Goal: Communication & Community: Participate in discussion

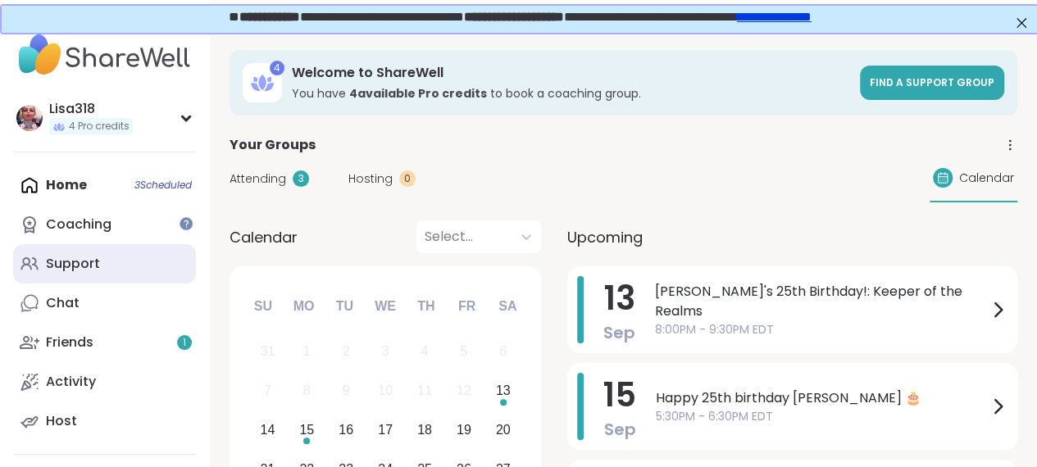
click at [122, 268] on link "Support" at bounding box center [104, 263] width 183 height 39
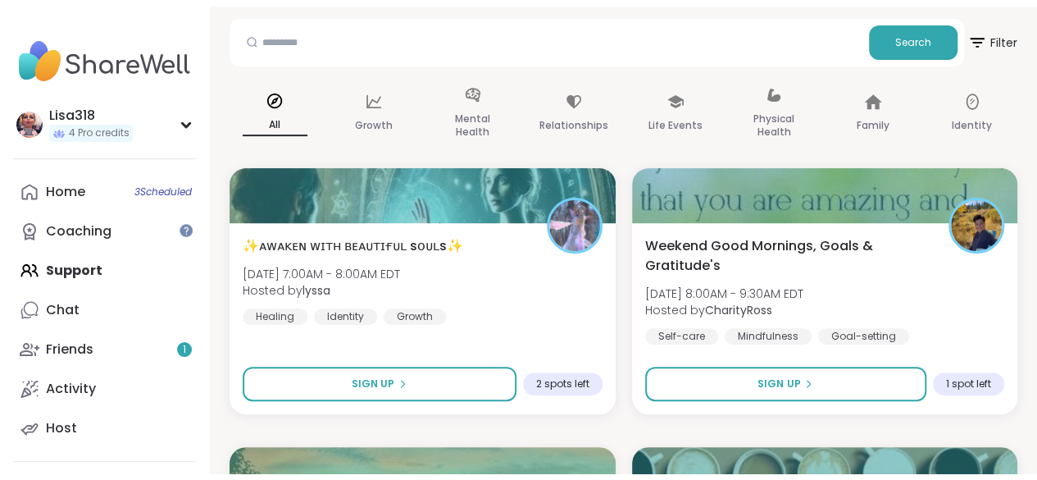
scroll to position [187, 0]
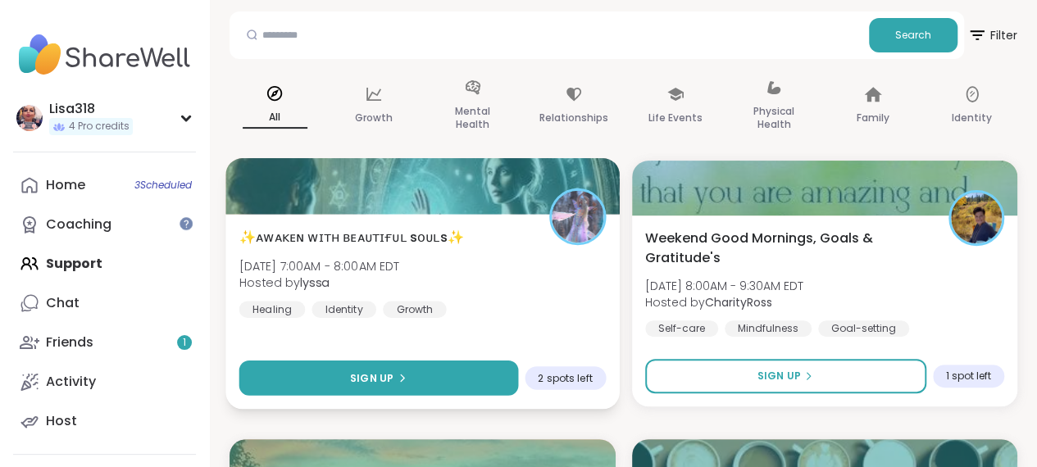
click at [448, 379] on button "Sign Up" at bounding box center [378, 378] width 279 height 35
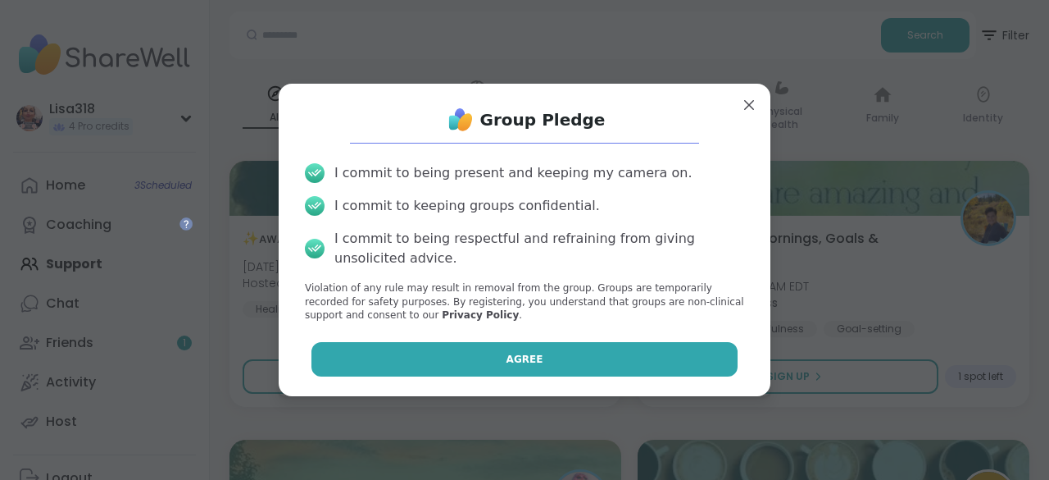
click at [544, 343] on button "Agree" at bounding box center [524, 359] width 427 height 34
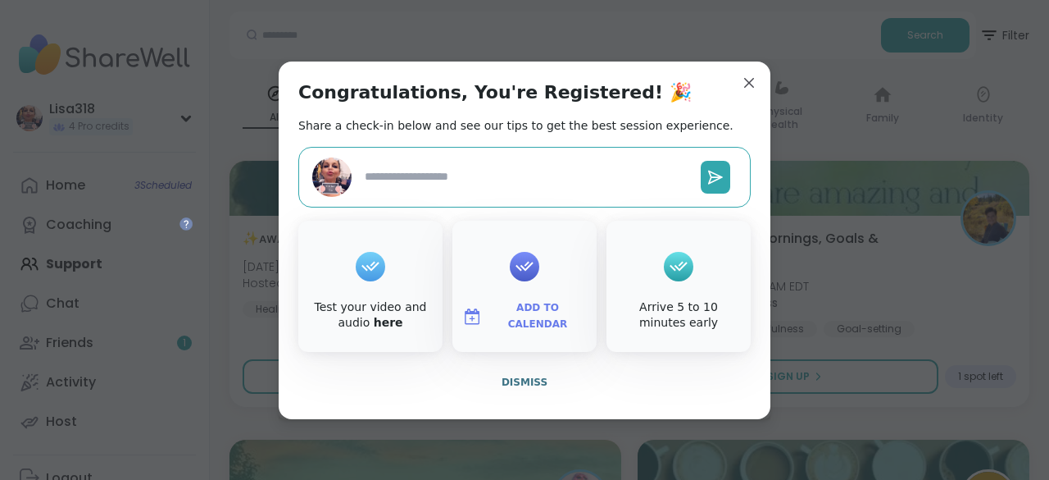
type textarea "*"
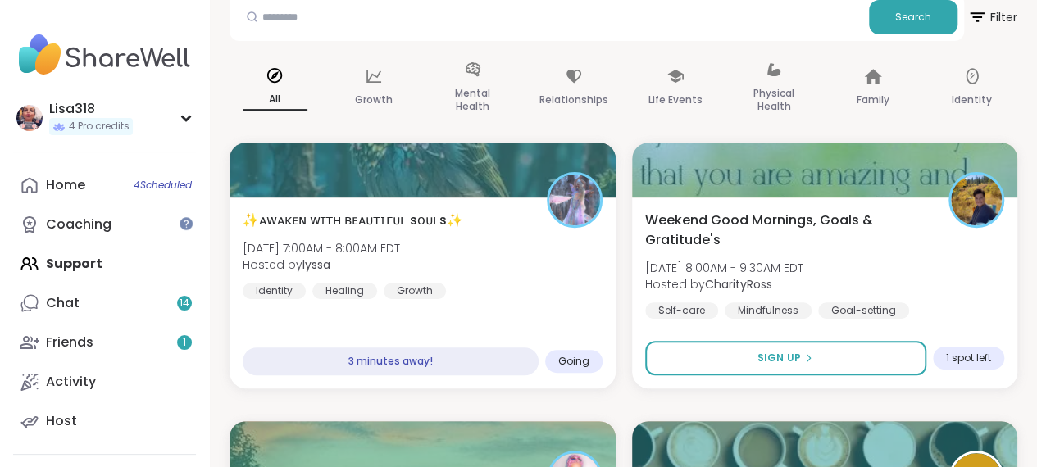
scroll to position [212, 0]
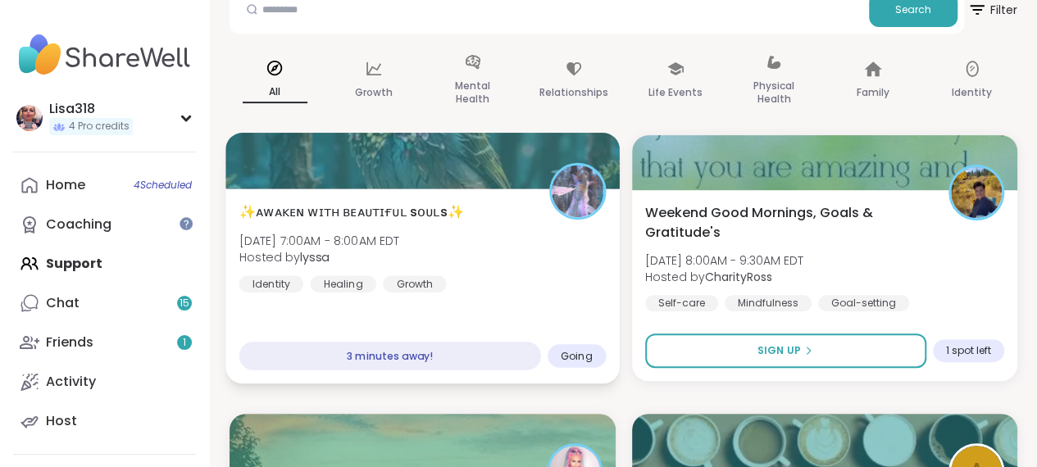
click at [420, 358] on div "3 minutes away!" at bounding box center [390, 356] width 302 height 29
click at [589, 364] on div "Going" at bounding box center [576, 356] width 58 height 24
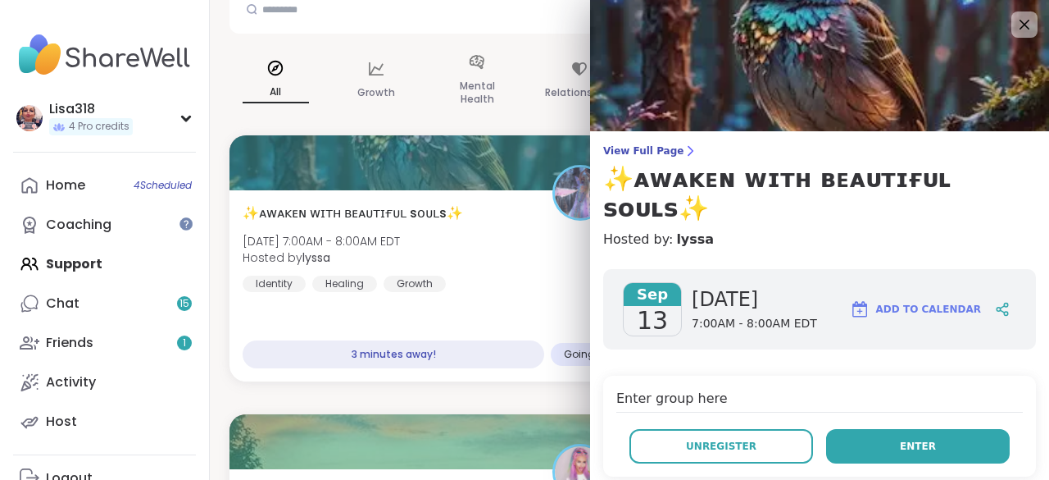
click at [880, 429] on button "Enter" at bounding box center [918, 446] width 184 height 34
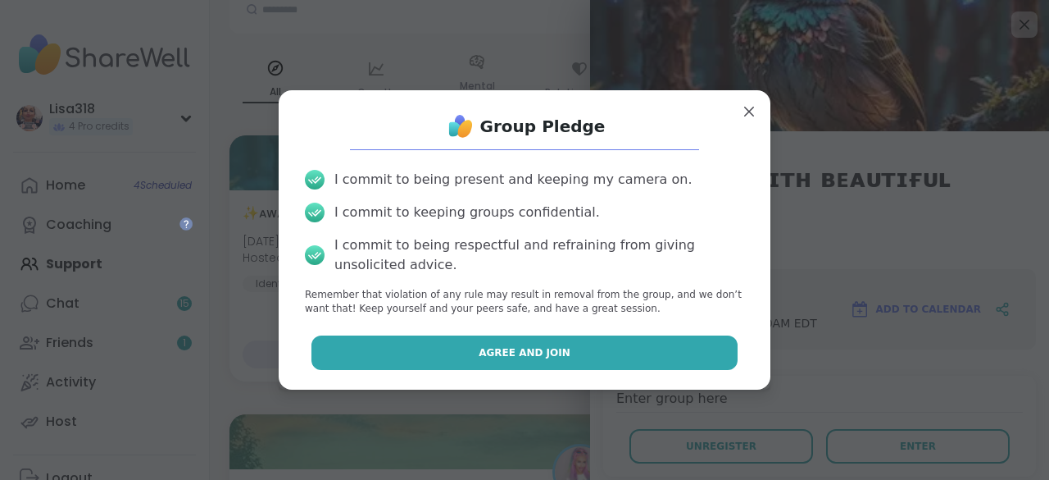
click at [650, 348] on button "Agree and Join" at bounding box center [524, 352] width 427 height 34
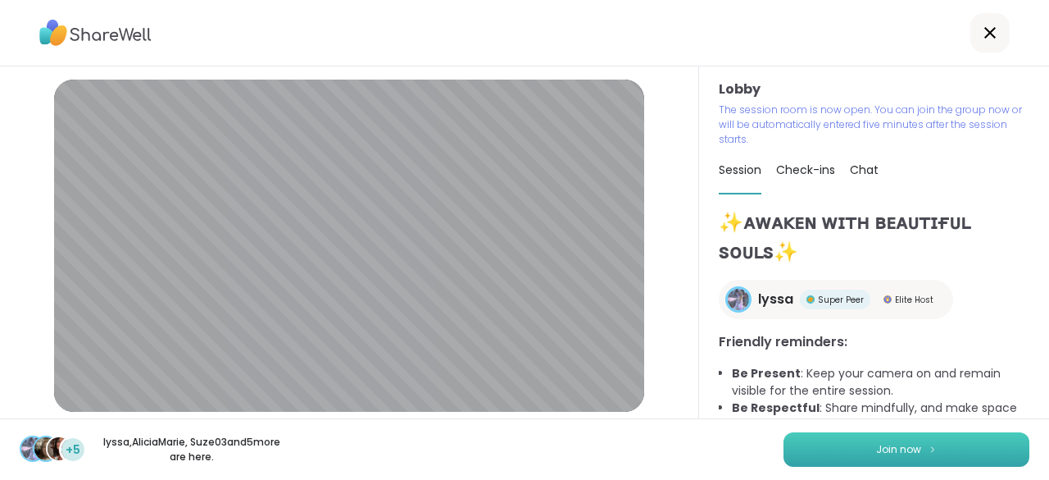
click at [842, 456] on button "Join now" at bounding box center [907, 449] width 246 height 34
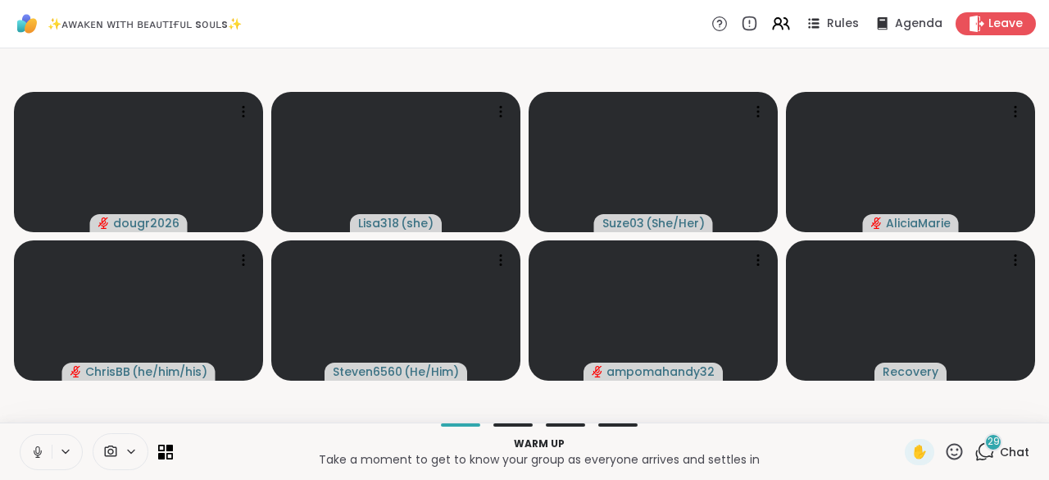
click at [37, 457] on icon at bounding box center [37, 455] width 1 height 3
click at [39, 454] on icon at bounding box center [37, 451] width 15 height 15
click at [32, 453] on icon at bounding box center [37, 451] width 15 height 15
click at [39, 446] on icon at bounding box center [37, 447] width 5 height 7
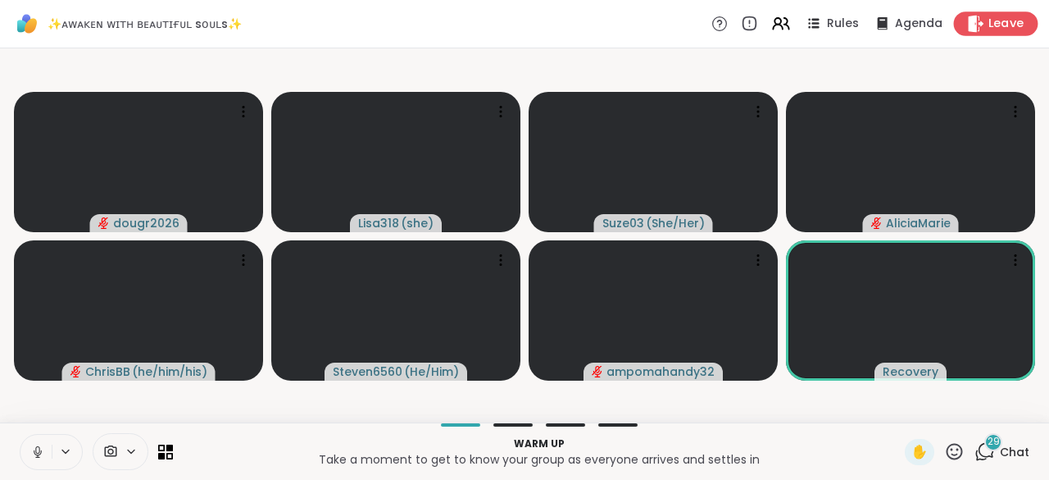
click at [989, 26] on span "Leave" at bounding box center [1007, 24] width 36 height 17
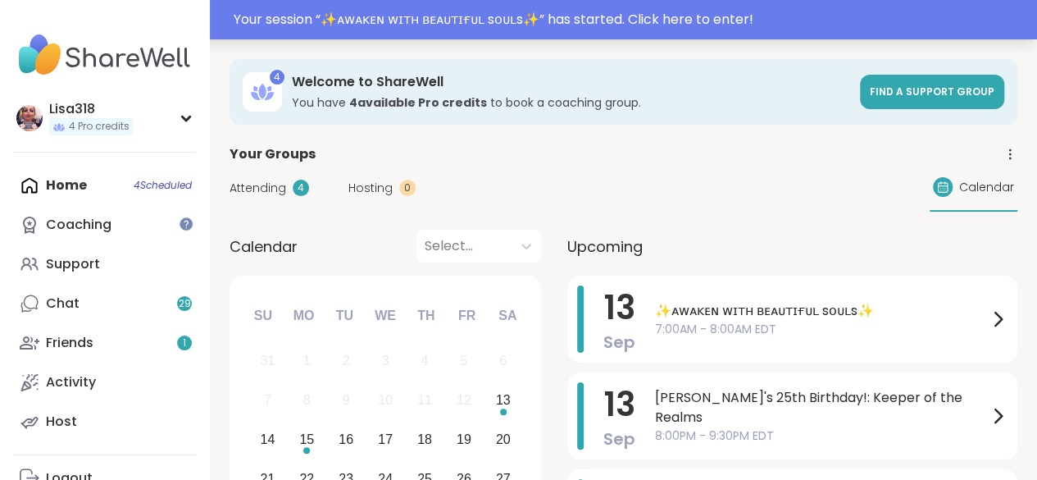
click at [760, 29] on div "Your session “ ✨ᴀᴡᴀᴋᴇɴ ᴡɪᴛʜ ʙᴇᴀᴜᴛɪғᴜʟ sᴏᴜʟs✨ ” has started. Click here to enter!" at bounding box center [630, 20] width 793 height 20
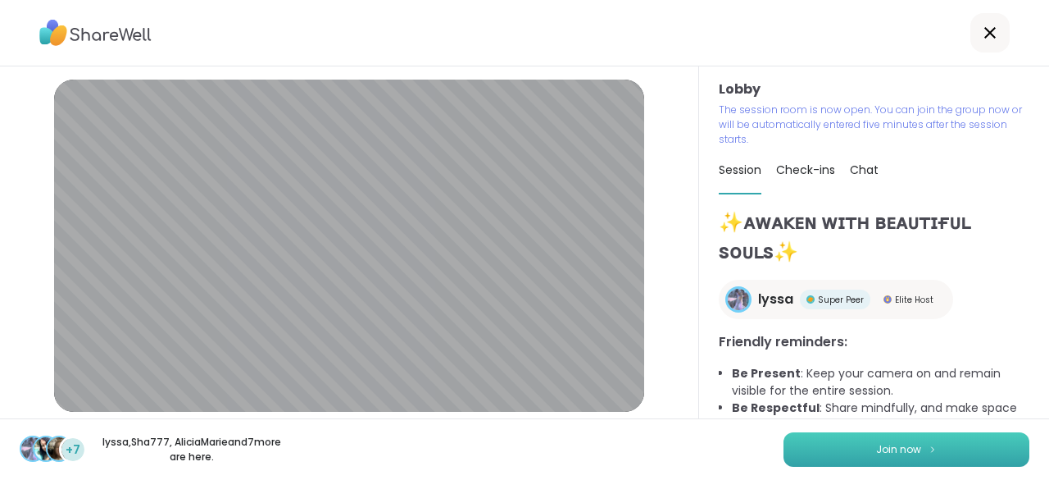
click at [846, 443] on button "Join now" at bounding box center [907, 449] width 246 height 34
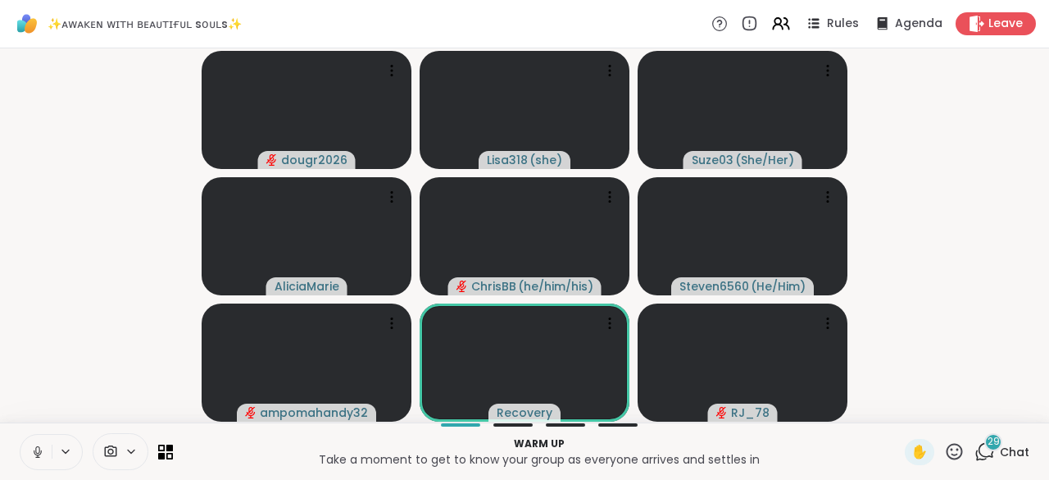
click at [944, 455] on icon at bounding box center [954, 451] width 20 height 20
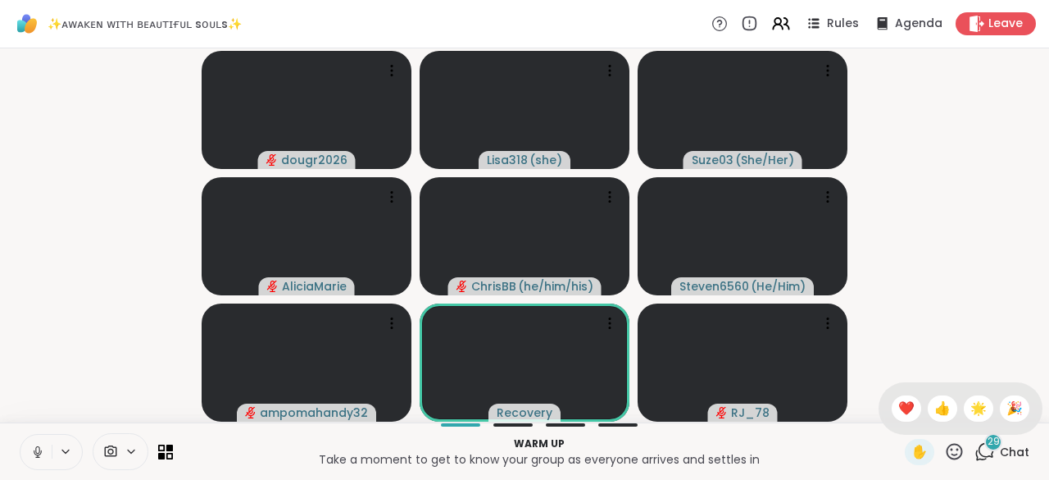
click at [916, 123] on video-player-container "dougr2026 Lisa318 ( she ) Suze03 ( She/Her ) AliciaMarie ChrisBB ( he/him/his )…" at bounding box center [525, 235] width 1030 height 361
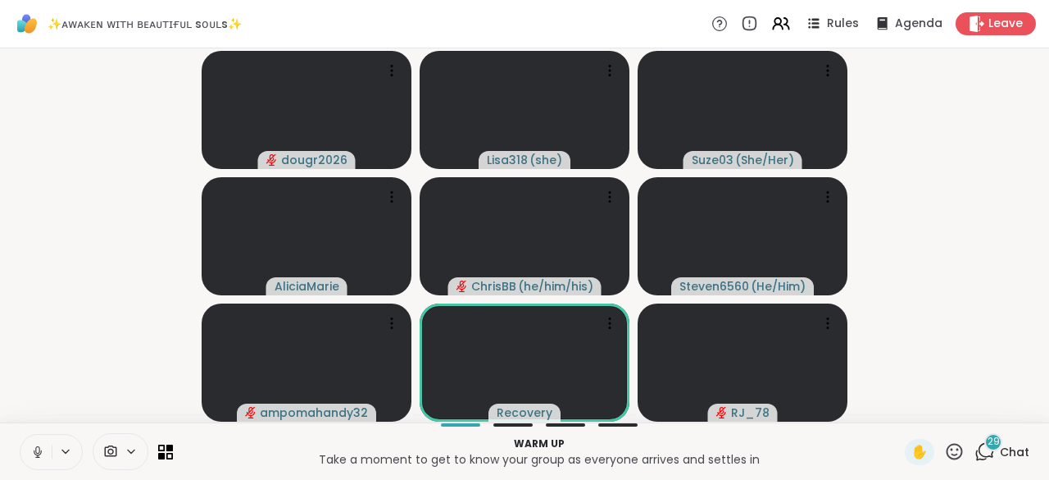
click at [978, 464] on div "29 Chat" at bounding box center [1002, 452] width 55 height 26
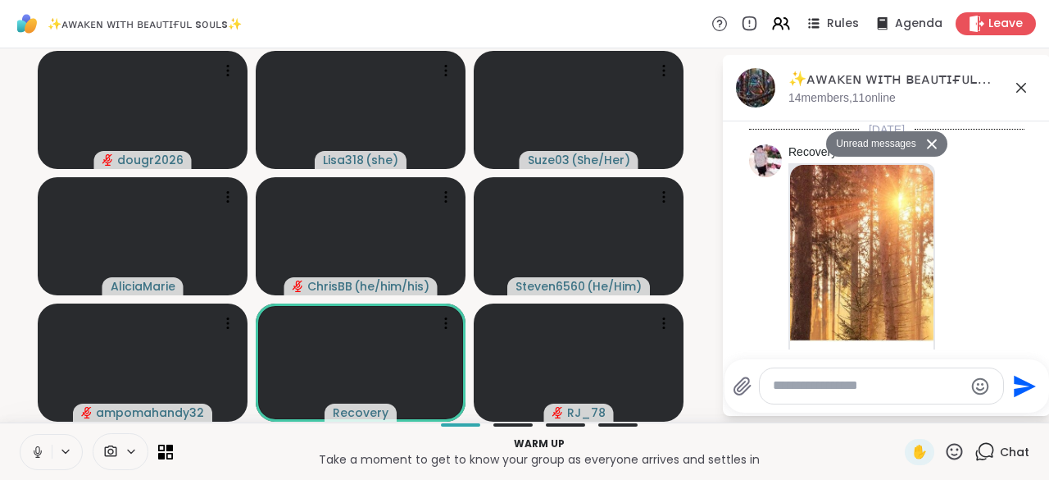
scroll to position [4898, 0]
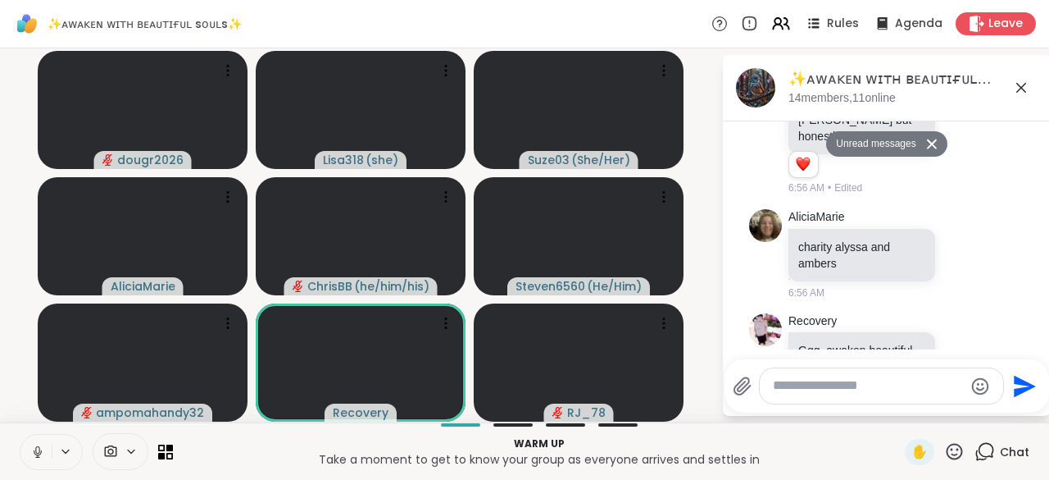
click at [922, 152] on button at bounding box center [934, 144] width 26 height 24
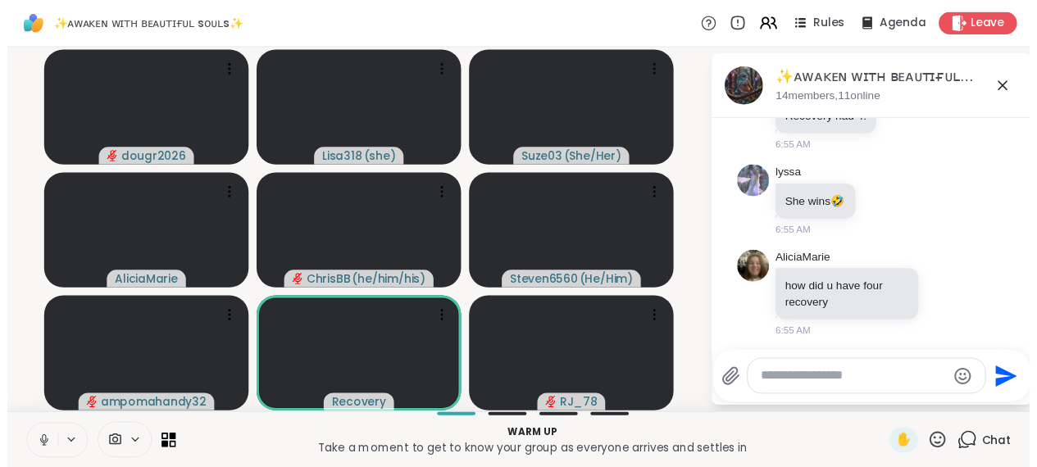
scroll to position [2912, 0]
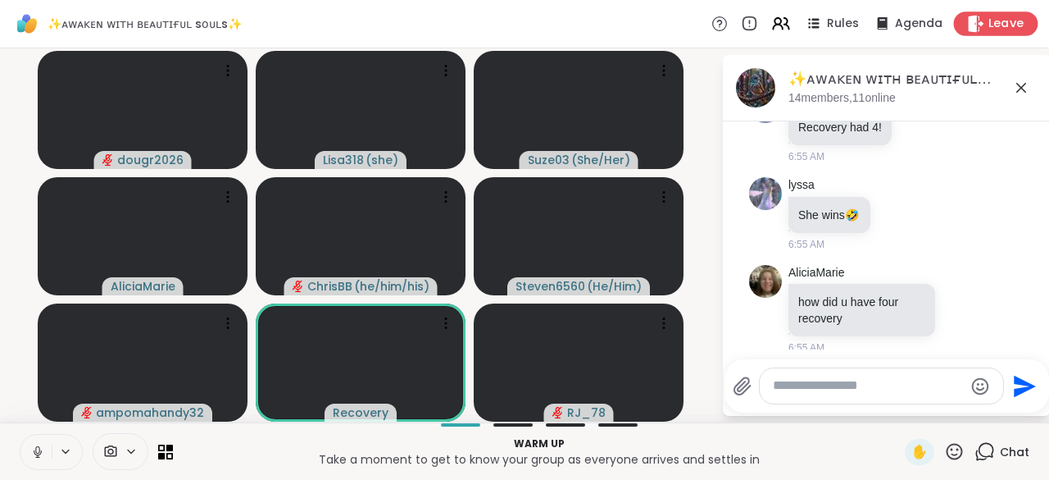
click at [980, 33] on div "Leave" at bounding box center [996, 23] width 84 height 24
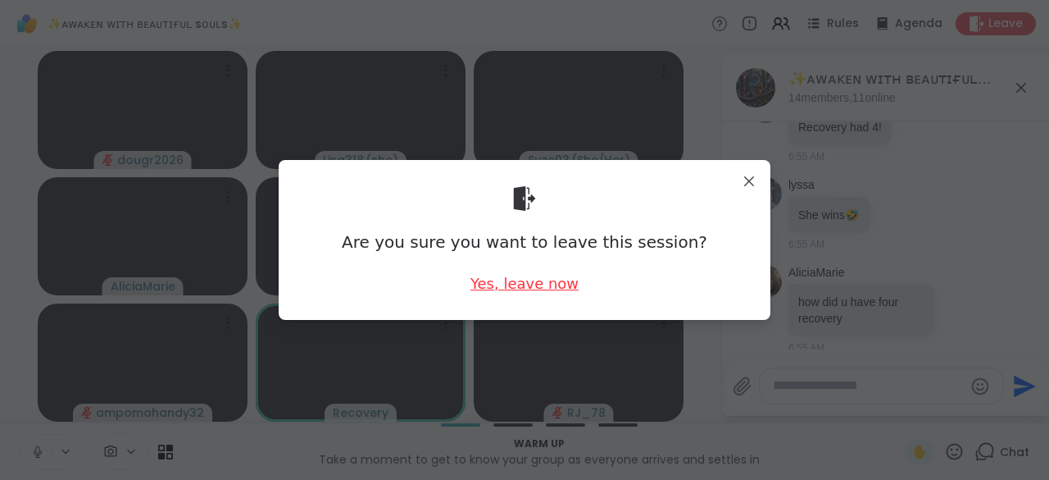
click at [561, 293] on div "Yes, leave now" at bounding box center [524, 283] width 108 height 20
